Goal: Task Accomplishment & Management: Manage account settings

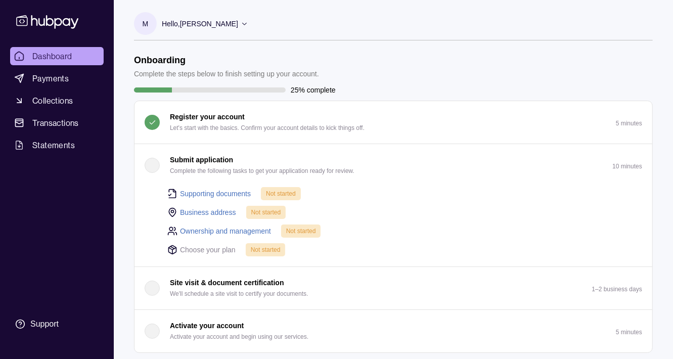
click at [248, 25] on icon at bounding box center [245, 24] width 8 height 8
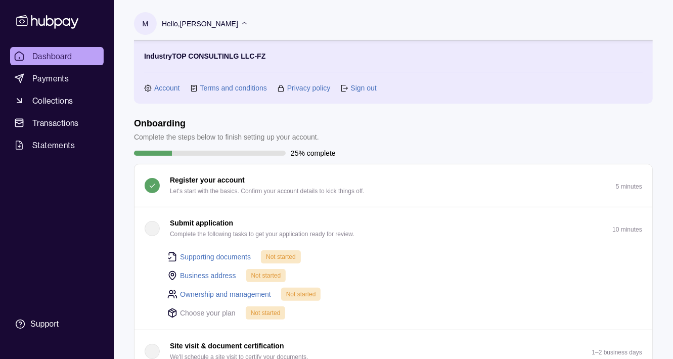
click at [247, 23] on icon at bounding box center [244, 23] width 5 height 3
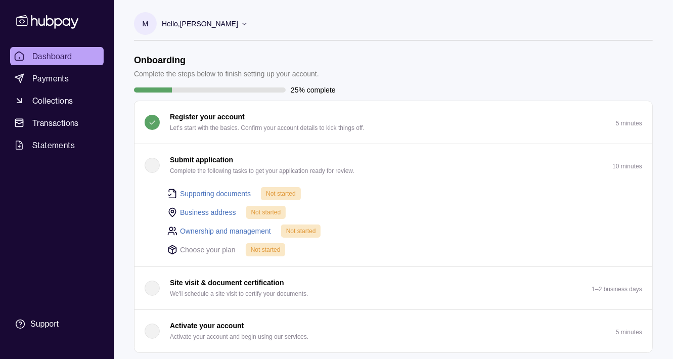
click at [147, 23] on p "M" at bounding box center [146, 23] width 6 height 11
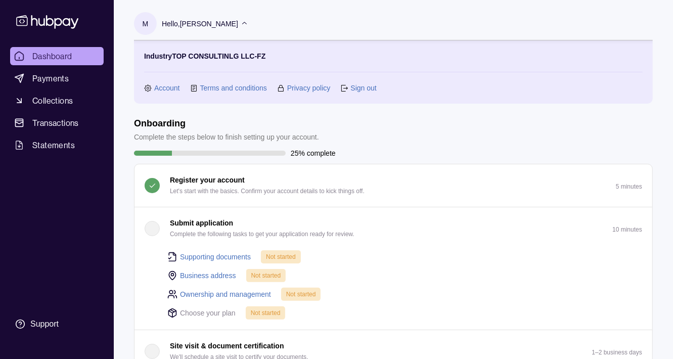
click at [172, 88] on link "Account" at bounding box center [167, 87] width 26 height 11
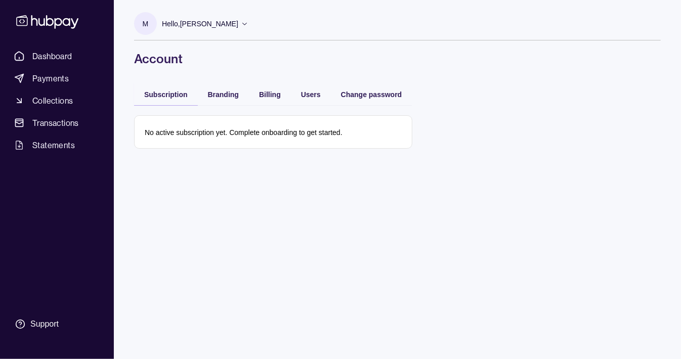
click at [151, 27] on section "M" at bounding box center [145, 23] width 23 height 23
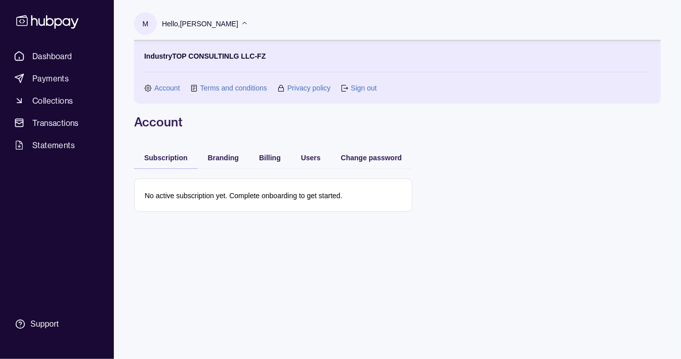
click at [362, 86] on link "Sign out" at bounding box center [364, 87] width 26 height 11
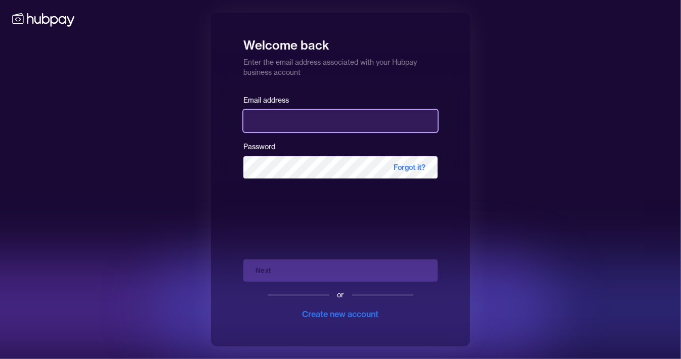
click at [310, 121] on input "email" at bounding box center [340, 121] width 194 height 22
type input "**********"
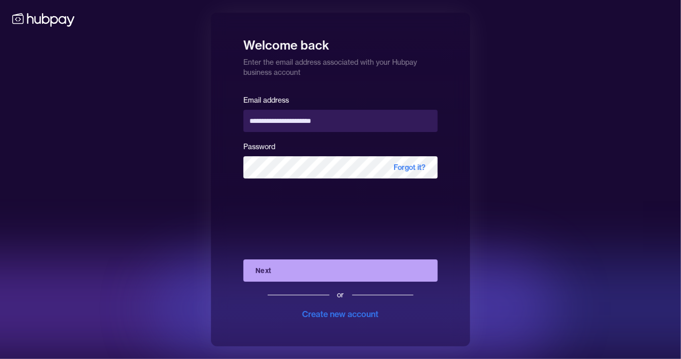
click at [300, 266] on button "Next" at bounding box center [340, 270] width 194 height 22
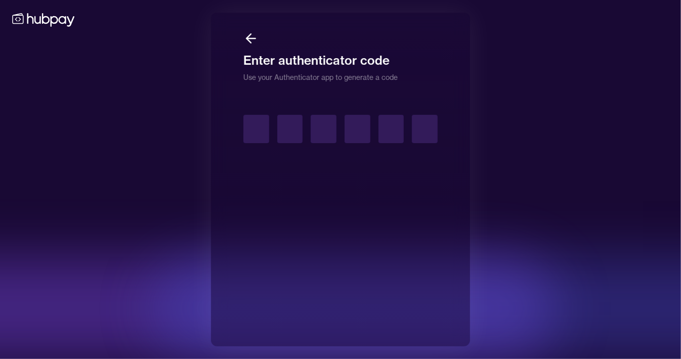
type input "*"
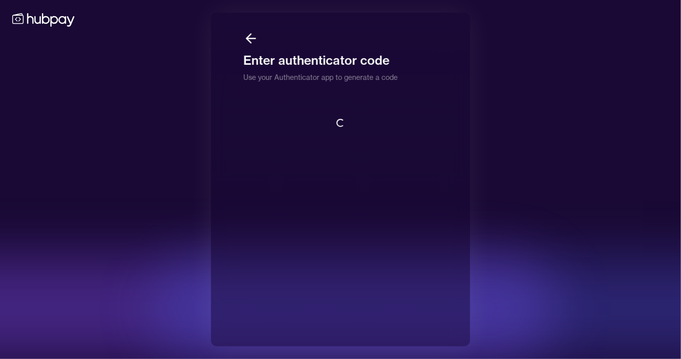
scroll to position [1, 0]
